Goal: Task Accomplishment & Management: Manage account settings

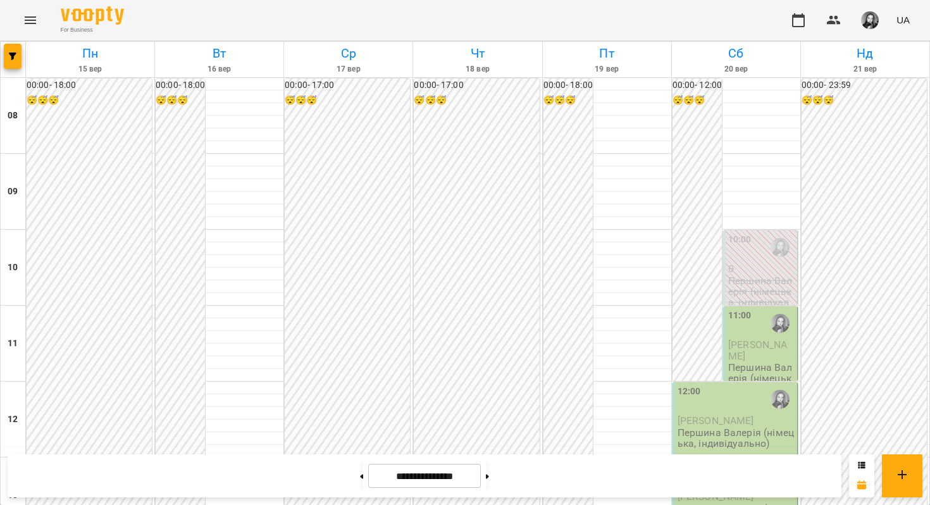
click at [760, 381] on div "11:00 [PERSON_NAME] [PERSON_NAME] (німецька, індивідуально)" at bounding box center [761, 344] width 76 height 76
click at [757, 369] on p "Першина Валерія (німецька, індивідуально)" at bounding box center [761, 384] width 66 height 44
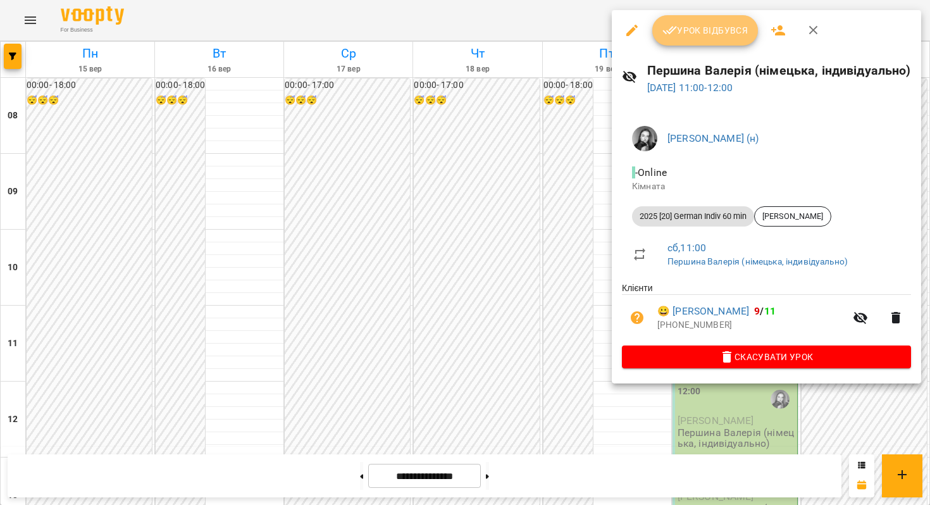
click at [728, 24] on span "Урок відбувся" at bounding box center [706, 30] width 86 height 15
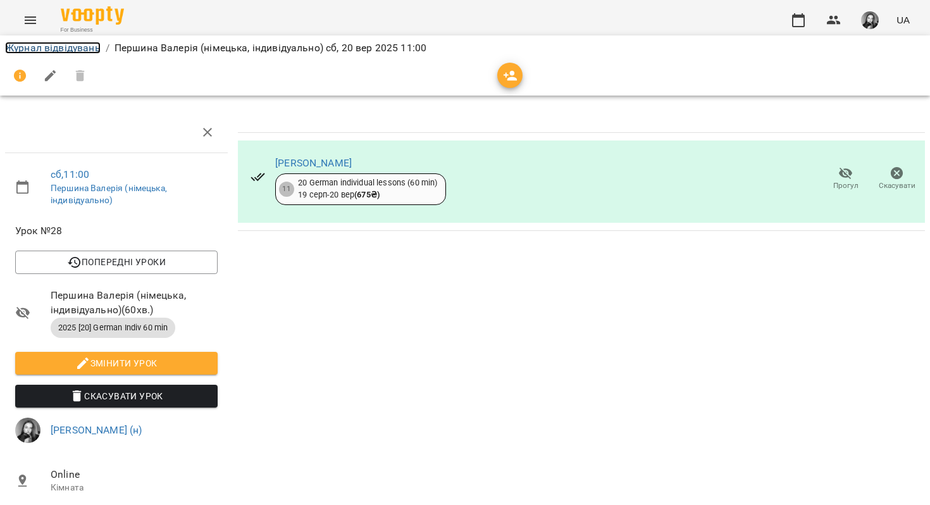
click at [83, 44] on link "Журнал відвідувань" at bounding box center [53, 48] width 96 height 12
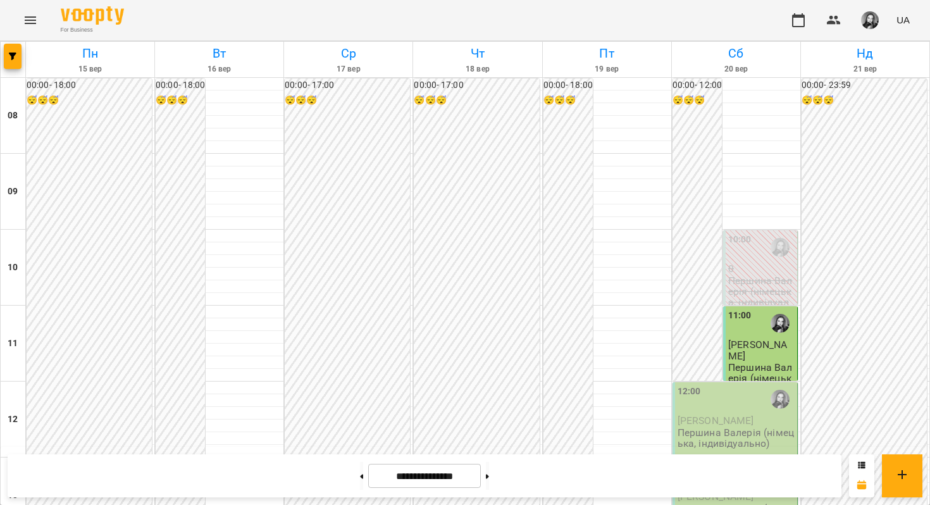
scroll to position [290, 0]
click at [733, 414] on span "[PERSON_NAME]" at bounding box center [716, 420] width 77 height 12
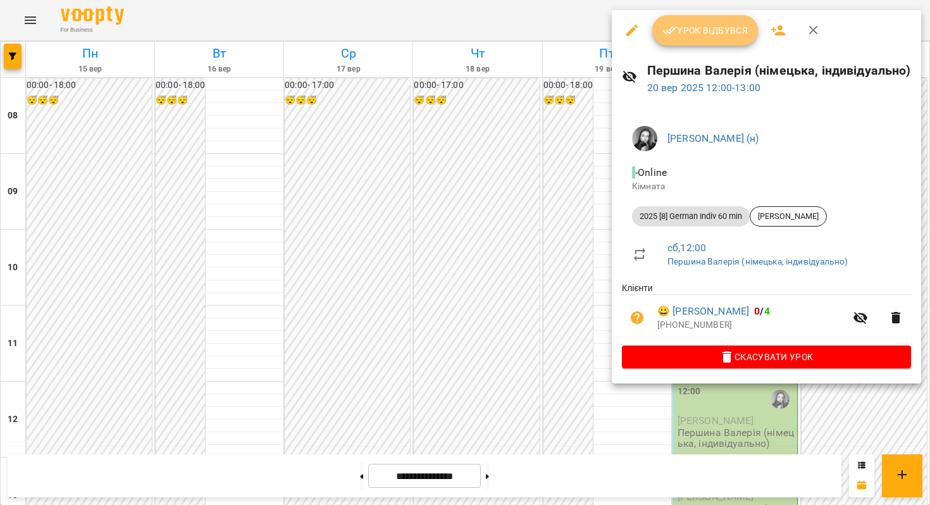
click at [670, 40] on button "Урок відбувся" at bounding box center [705, 30] width 106 height 30
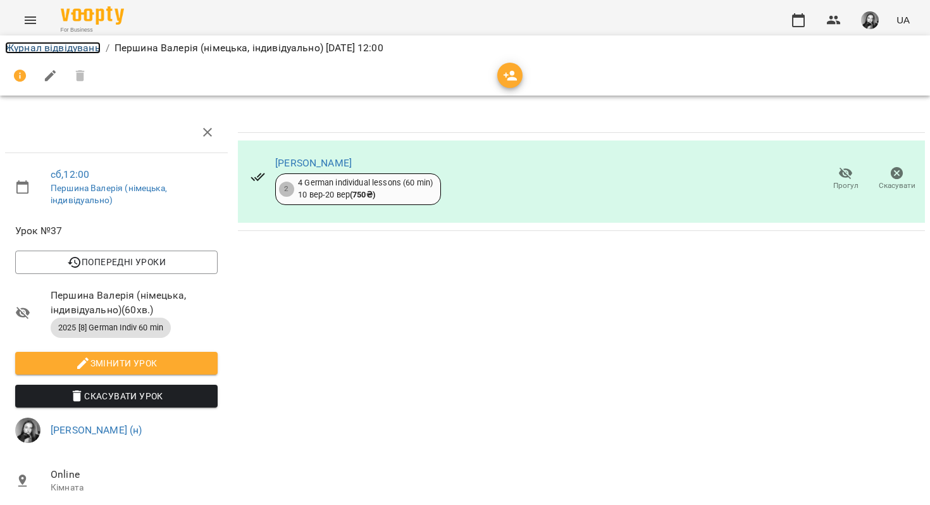
click at [73, 44] on link "Журнал відвідувань" at bounding box center [53, 48] width 96 height 12
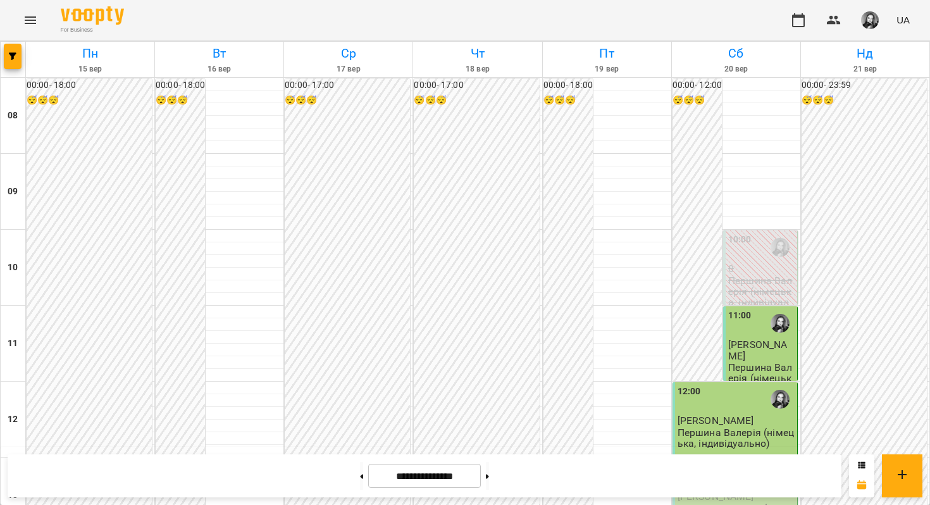
scroll to position [196, 0]
click at [718, 503] on p "Першина Валерія (німецька, індивідуально)" at bounding box center [736, 514] width 117 height 22
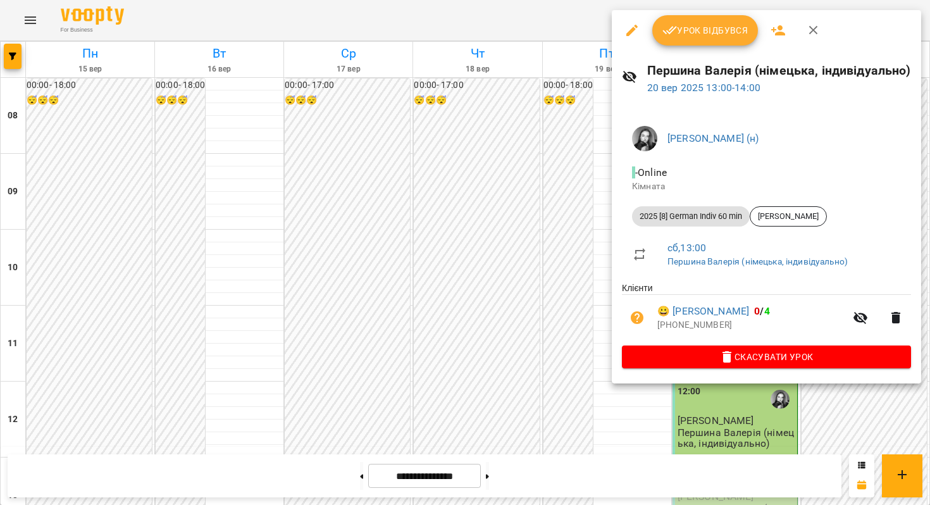
click at [734, 43] on button "Урок відбувся" at bounding box center [705, 30] width 106 height 30
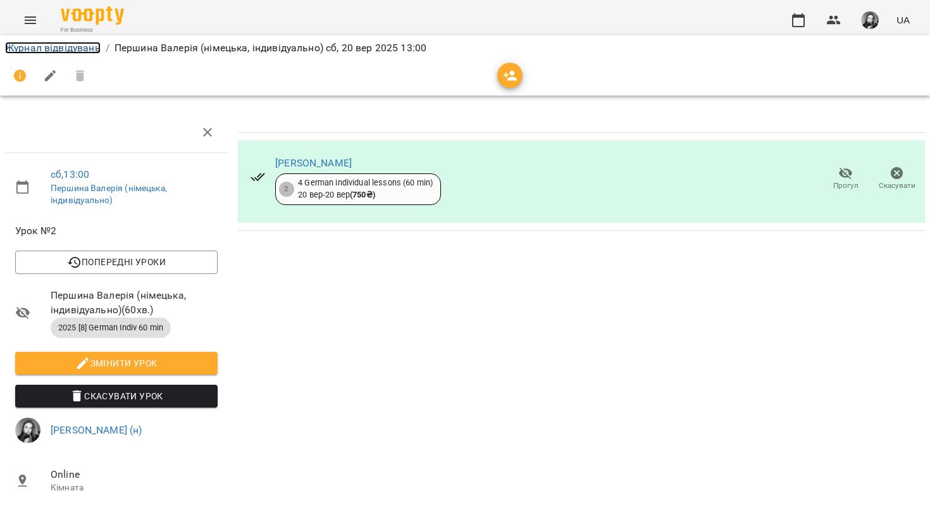
click at [83, 42] on link "Журнал відвідувань" at bounding box center [53, 48] width 96 height 12
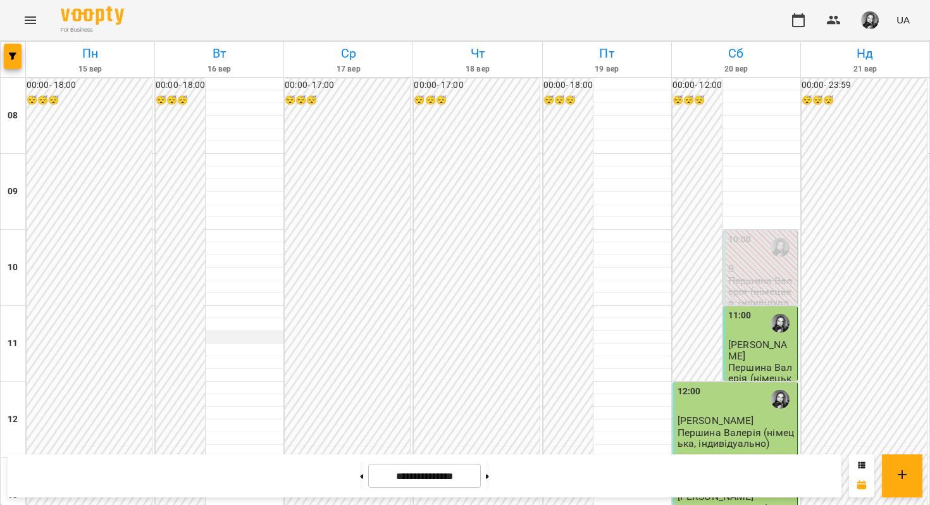
scroll to position [769, 0]
click at [489, 476] on button at bounding box center [487, 476] width 3 height 28
type input "**********"
